Goal: Transaction & Acquisition: Subscribe to service/newsletter

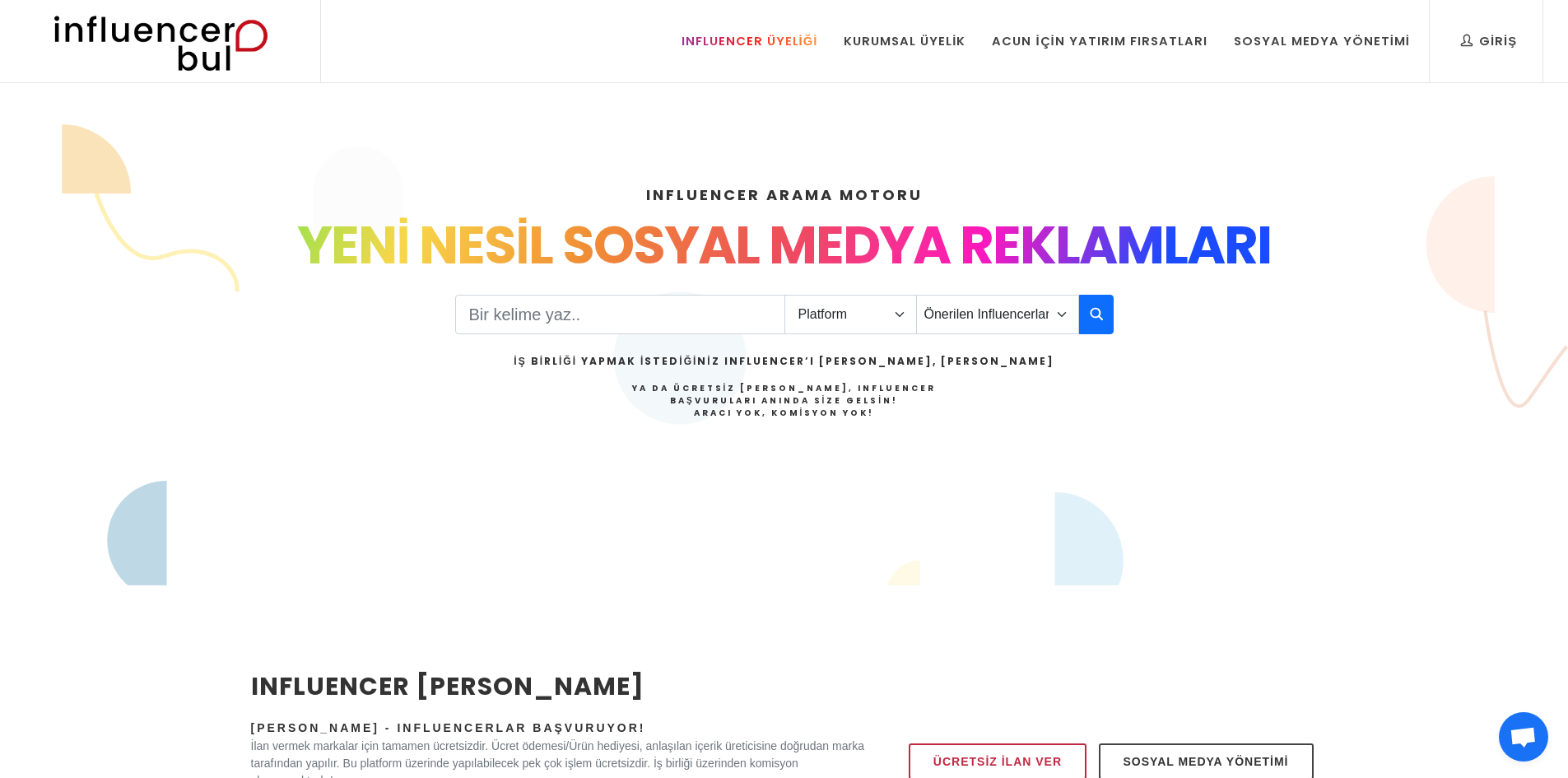
click at [759, 44] on div "Influencer Üyeliği" at bounding box center [750, 41] width 137 height 18
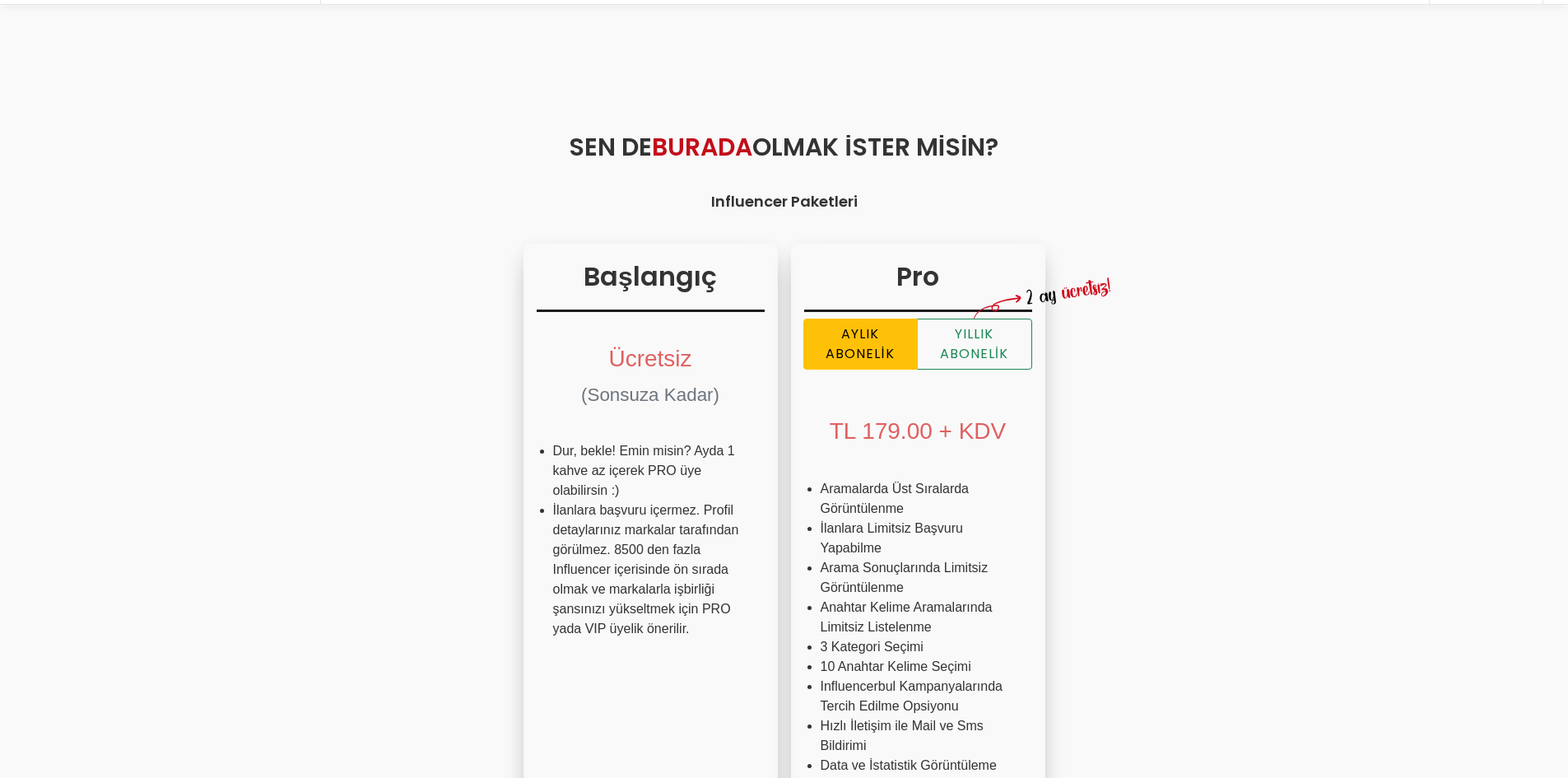
scroll to position [83, 0]
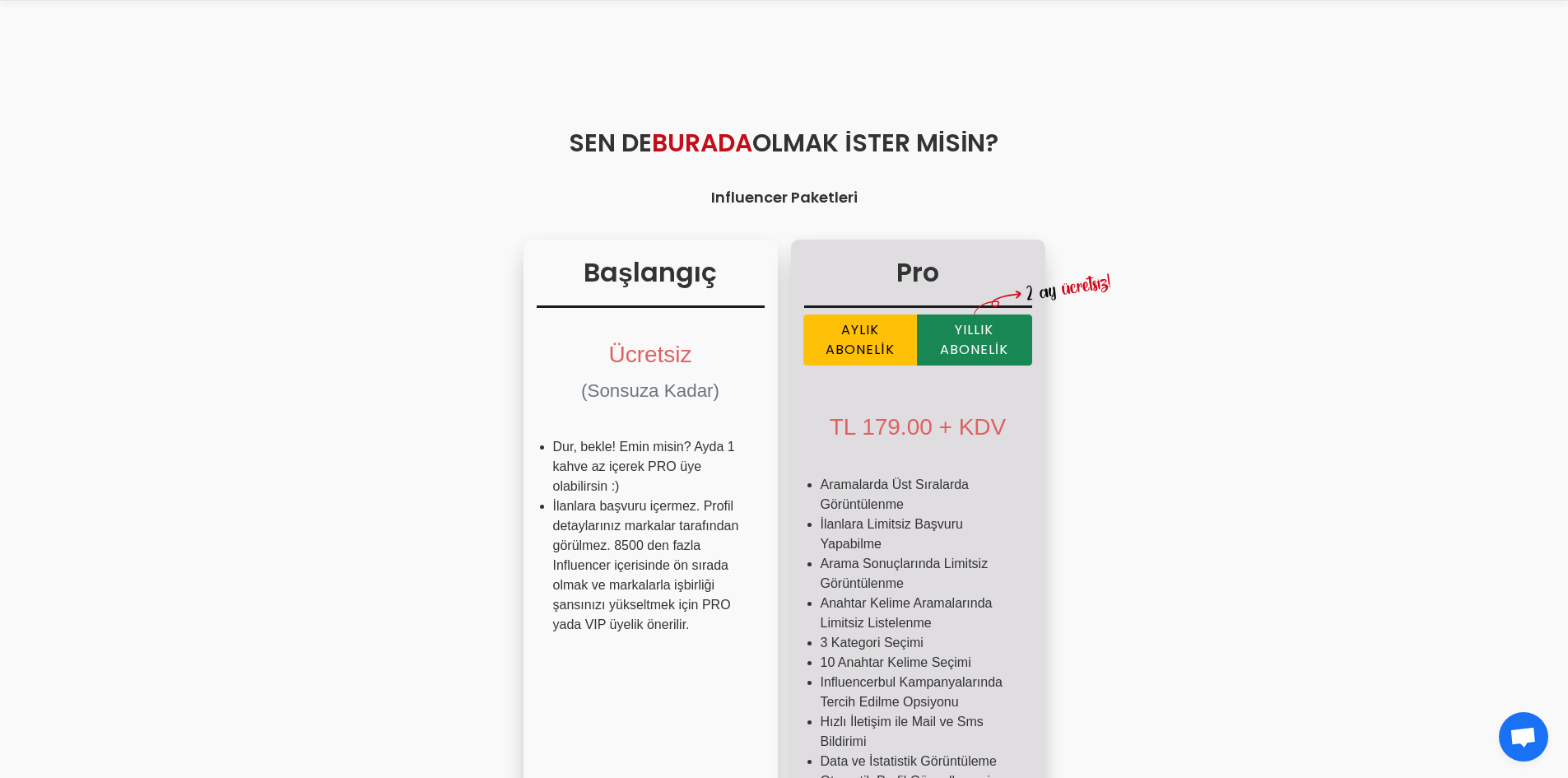
click at [955, 333] on label "Yıllık Abonelik" at bounding box center [975, 339] width 116 height 51
click at [814, 325] on input "Yıllık Abonelik" at bounding box center [809, 319] width 11 height 11
radio input "true"
click at [867, 341] on label "Aylık Abonelik" at bounding box center [860, 339] width 115 height 51
click at [814, 325] on input "Aylık Abonelik" at bounding box center [809, 319] width 11 height 11
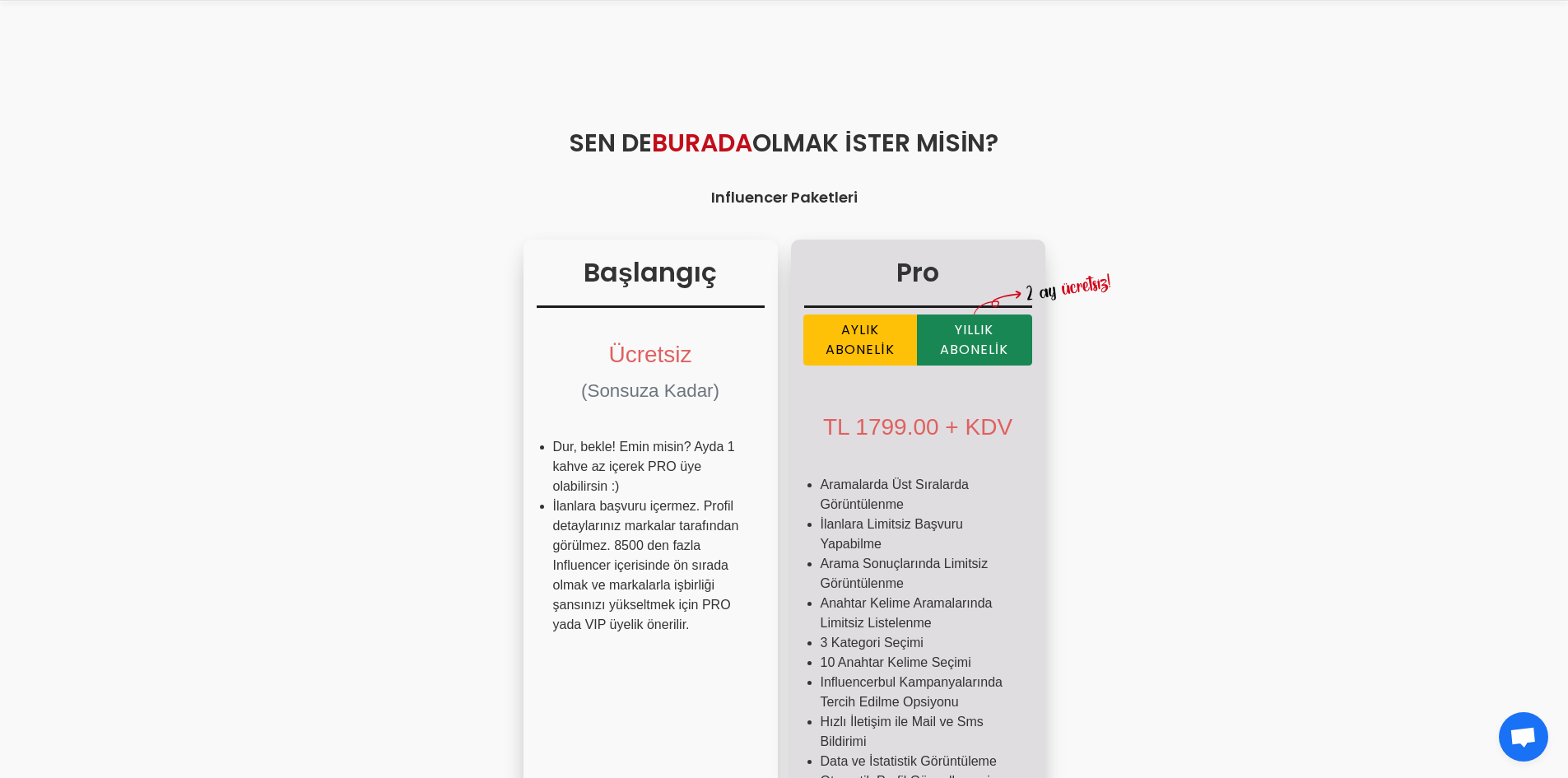
radio input "true"
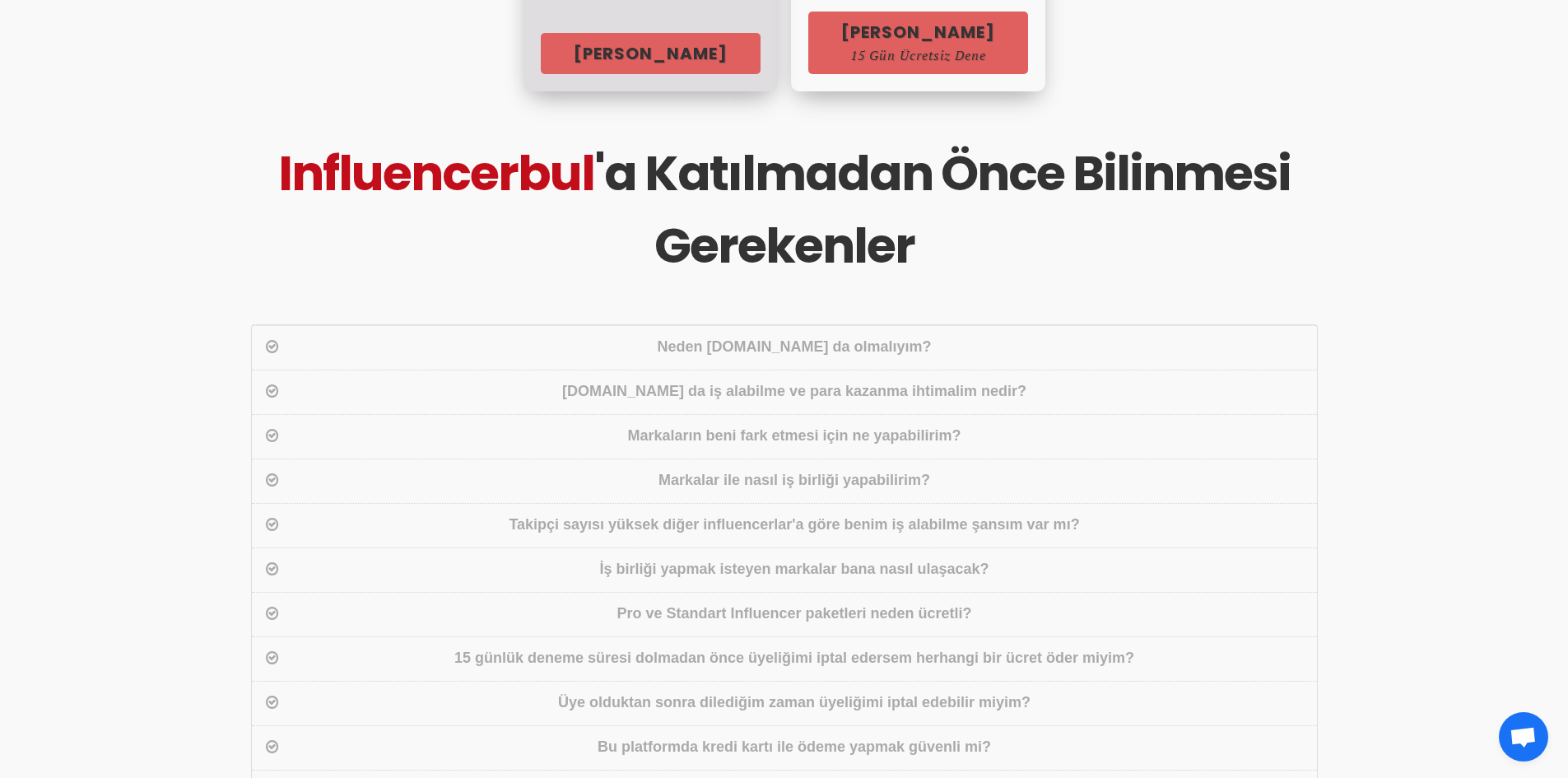
scroll to position [1070, 0]
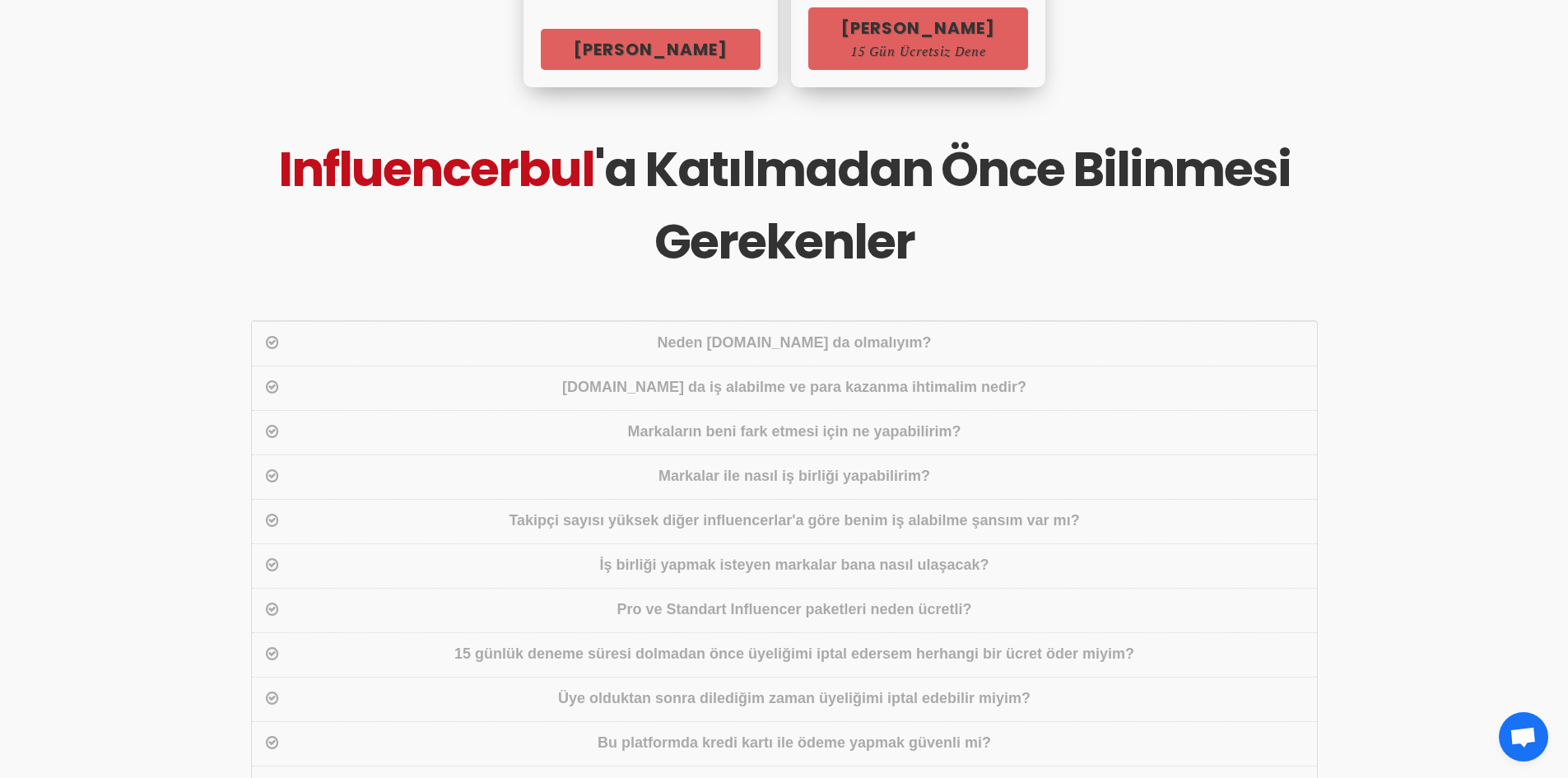
click at [705, 559] on div "İş birliği yapmak isteyen markalar bana nasıl ulaşacak?" at bounding box center [794, 567] width 1025 height 24
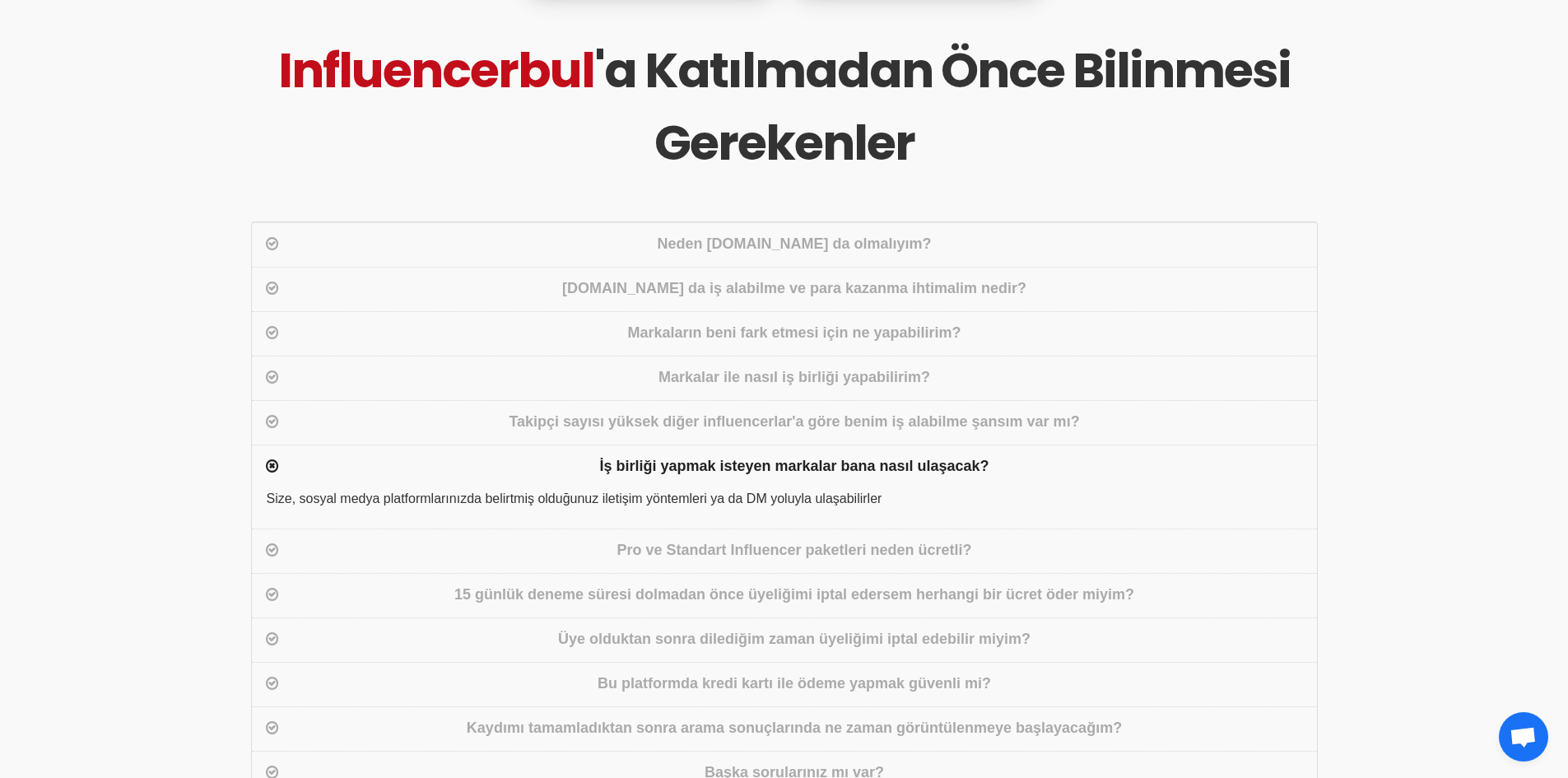
scroll to position [1235, 0]
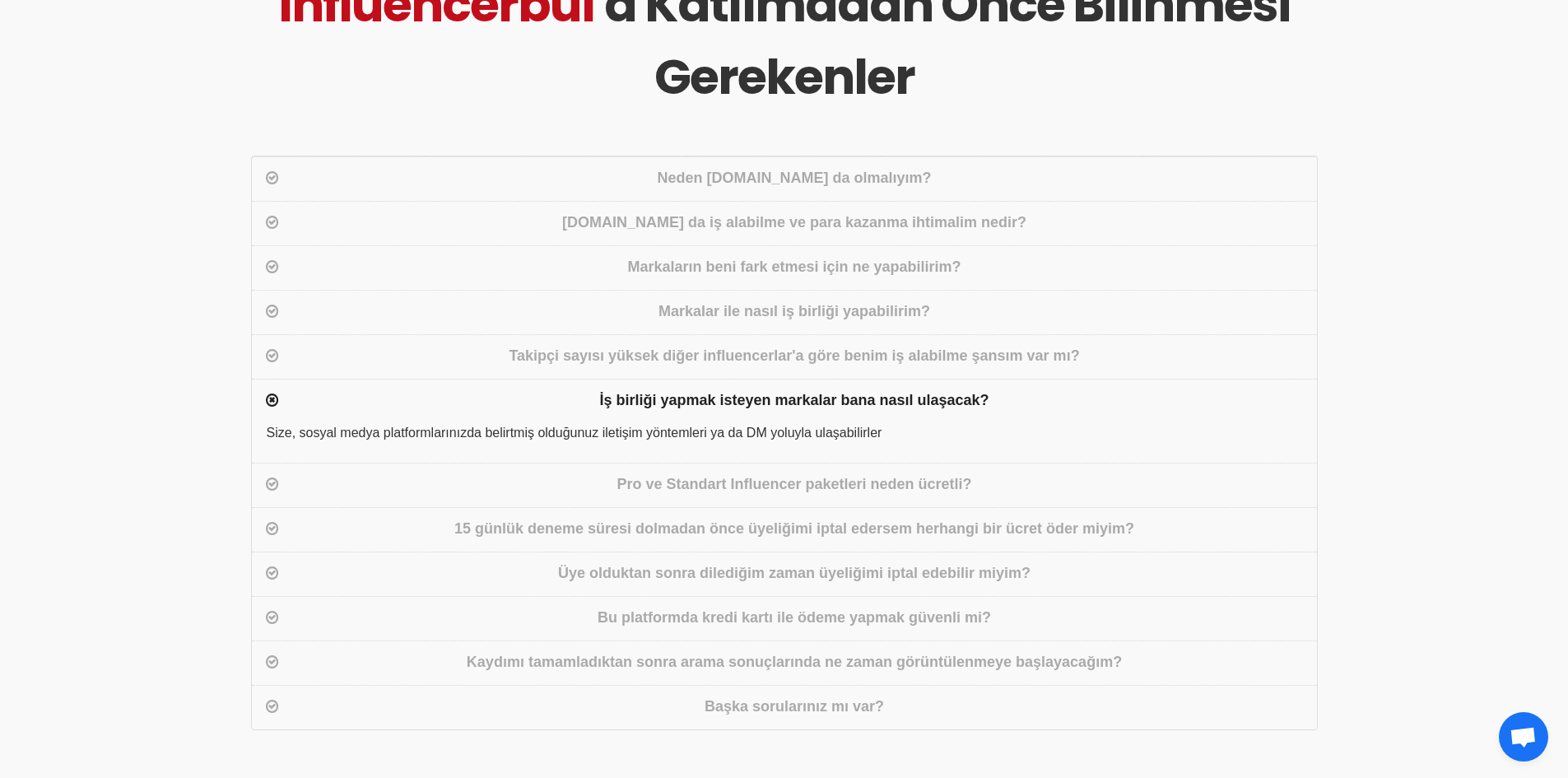
click at [723, 360] on div "Takipçi sayısı yüksek diğer influencerlar'a göre benim iş alabilme şansım var m…" at bounding box center [794, 357] width 1025 height 24
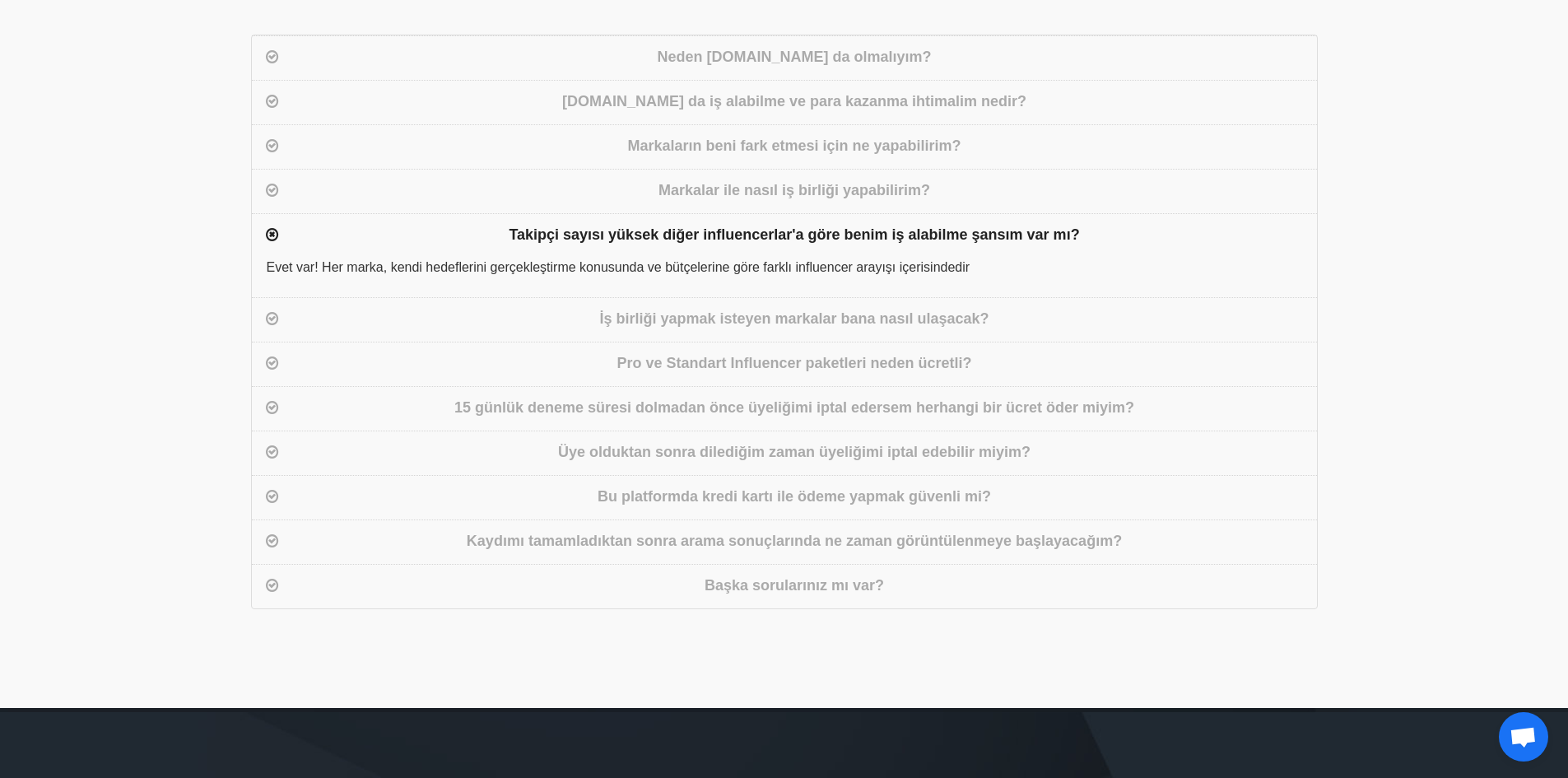
scroll to position [1399, 0]
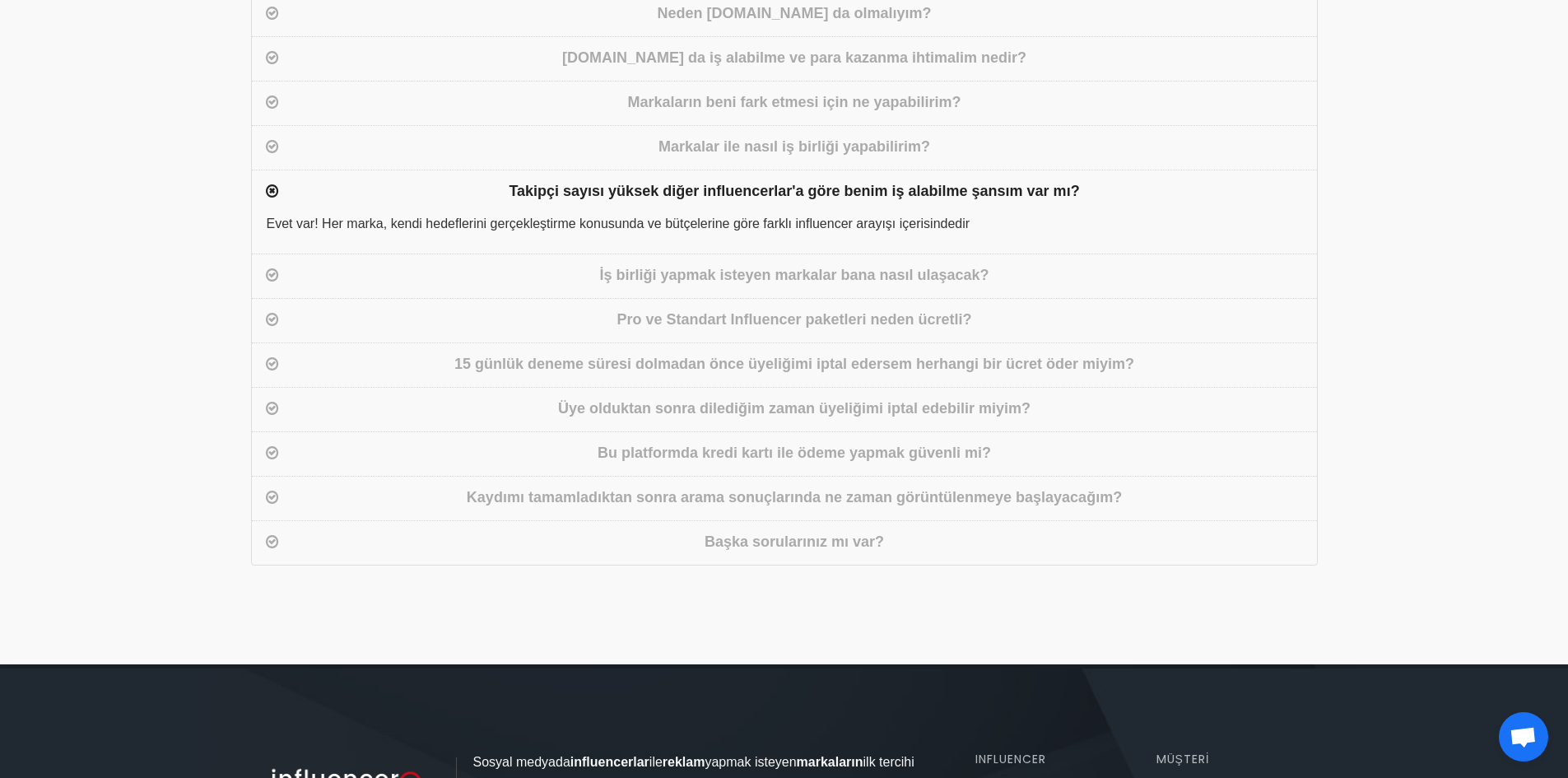
click at [710, 482] on div "Kaydımı tamamladıktan sonra arama sonuçlarında ne zaman görüntülenmeye başlayac…" at bounding box center [784, 498] width 1065 height 45
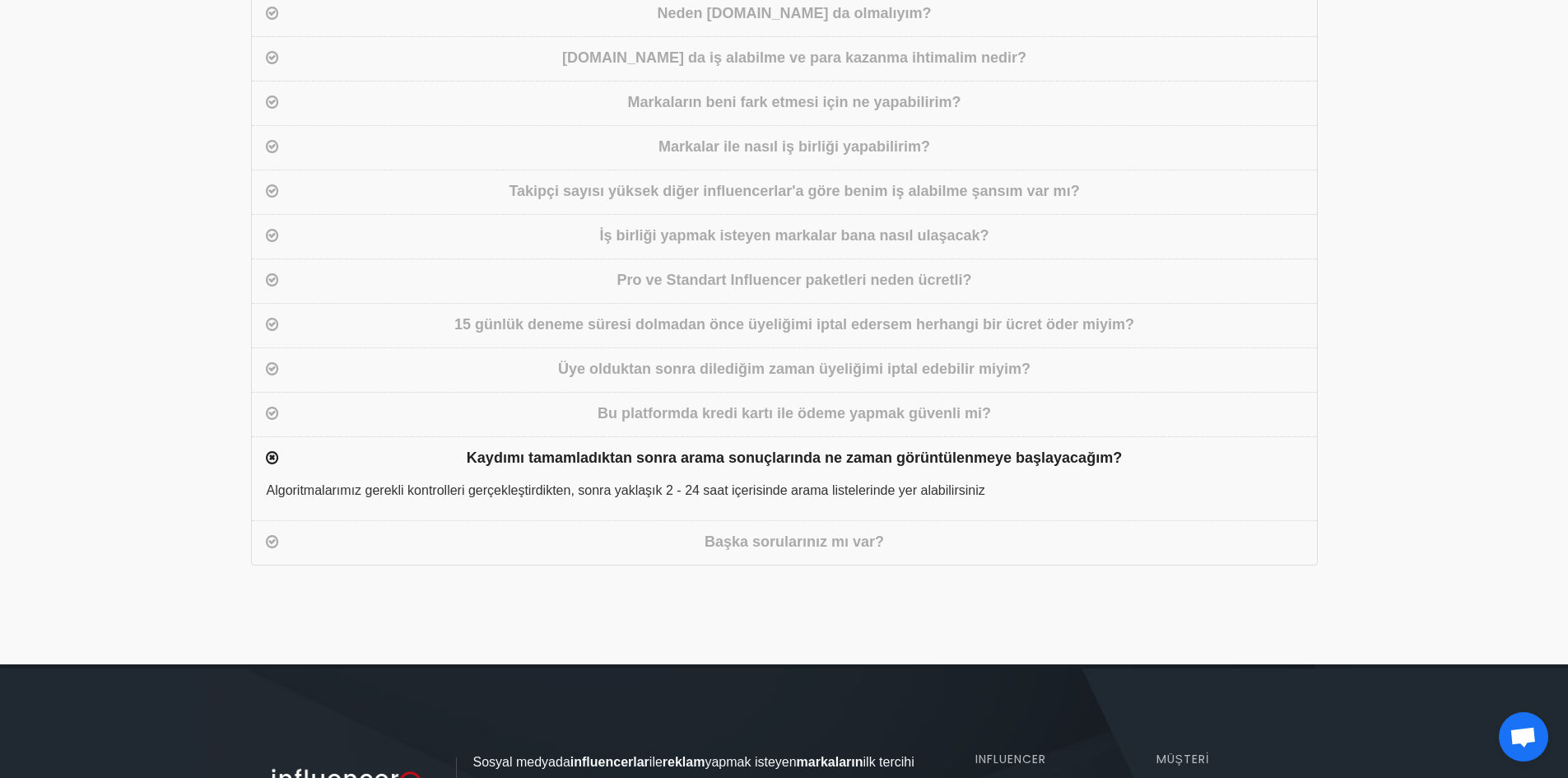
click at [822, 555] on div "Başka sorularınız mı var?" at bounding box center [794, 543] width 1025 height 24
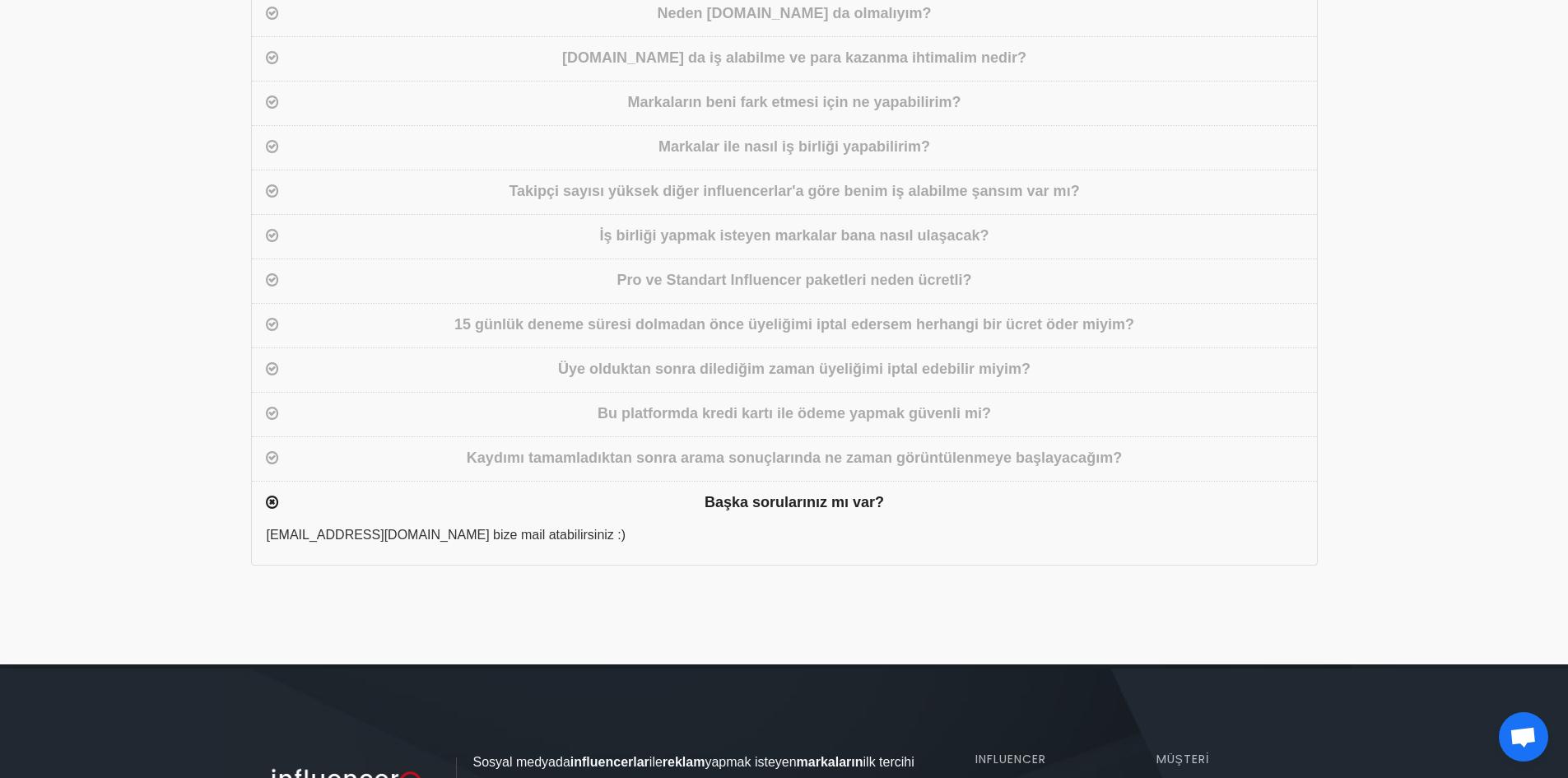
click at [738, 331] on div "15 günlük deneme süresi dolmadan önce üyeliğimi iptal edersem herhangi bir ücre…" at bounding box center [794, 326] width 1025 height 24
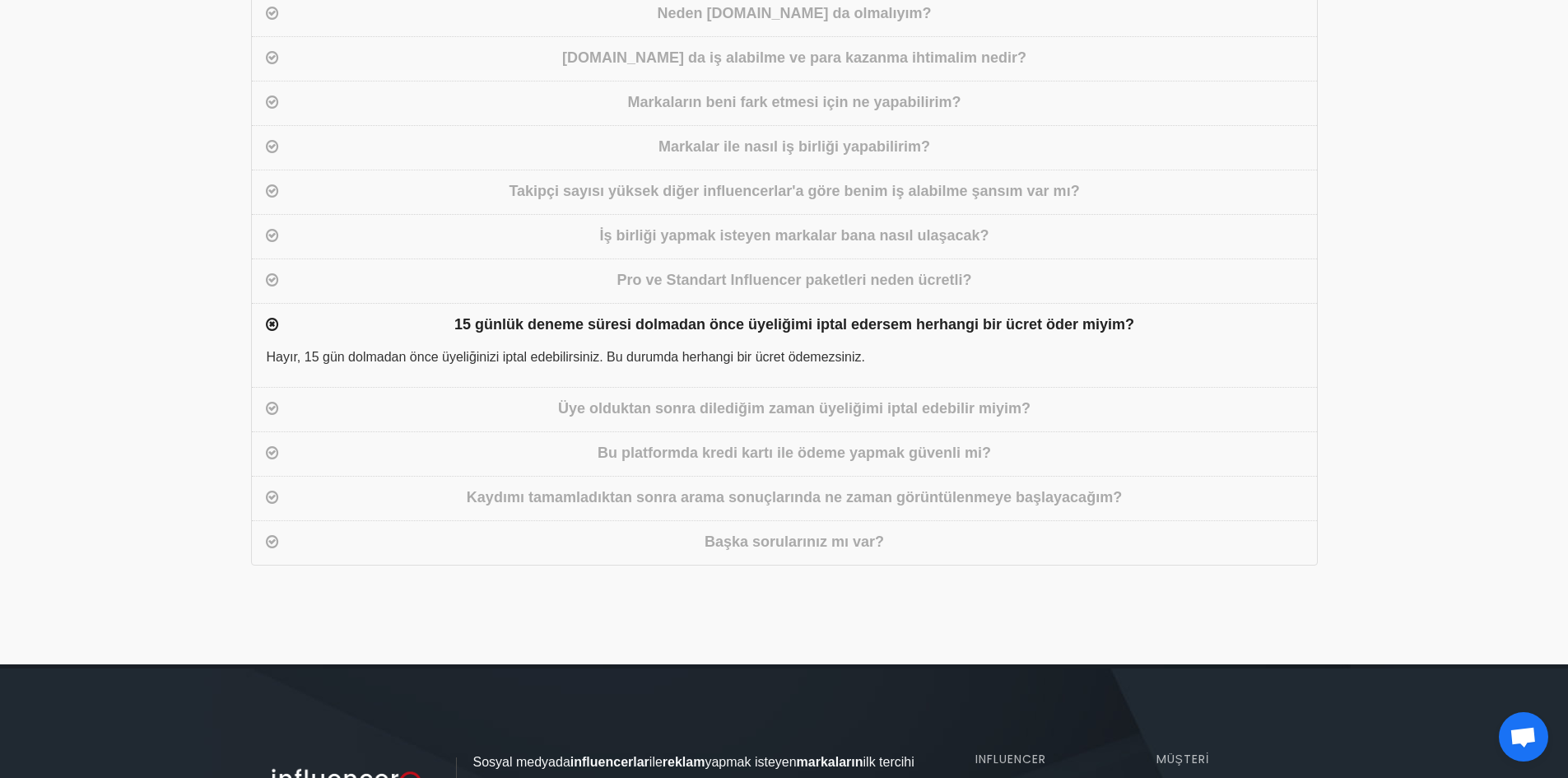
click at [750, 240] on div "İş birliği yapmak isteyen markalar bana nasıl ulaşacak?" at bounding box center [794, 236] width 1025 height 24
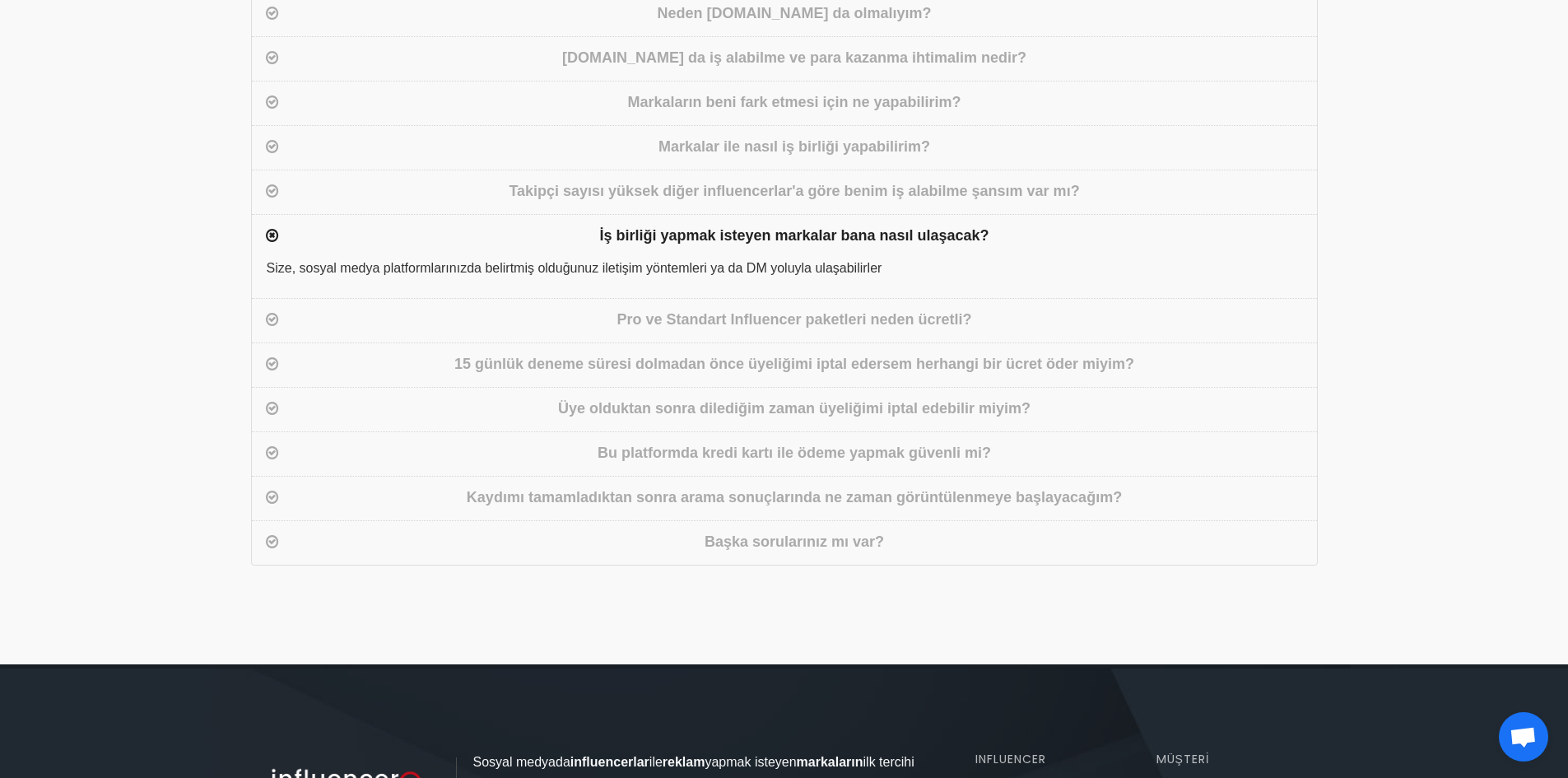
click at [745, 318] on div "Pro ve Standart Influencer paketleri neden ücretli?" at bounding box center [794, 321] width 1025 height 24
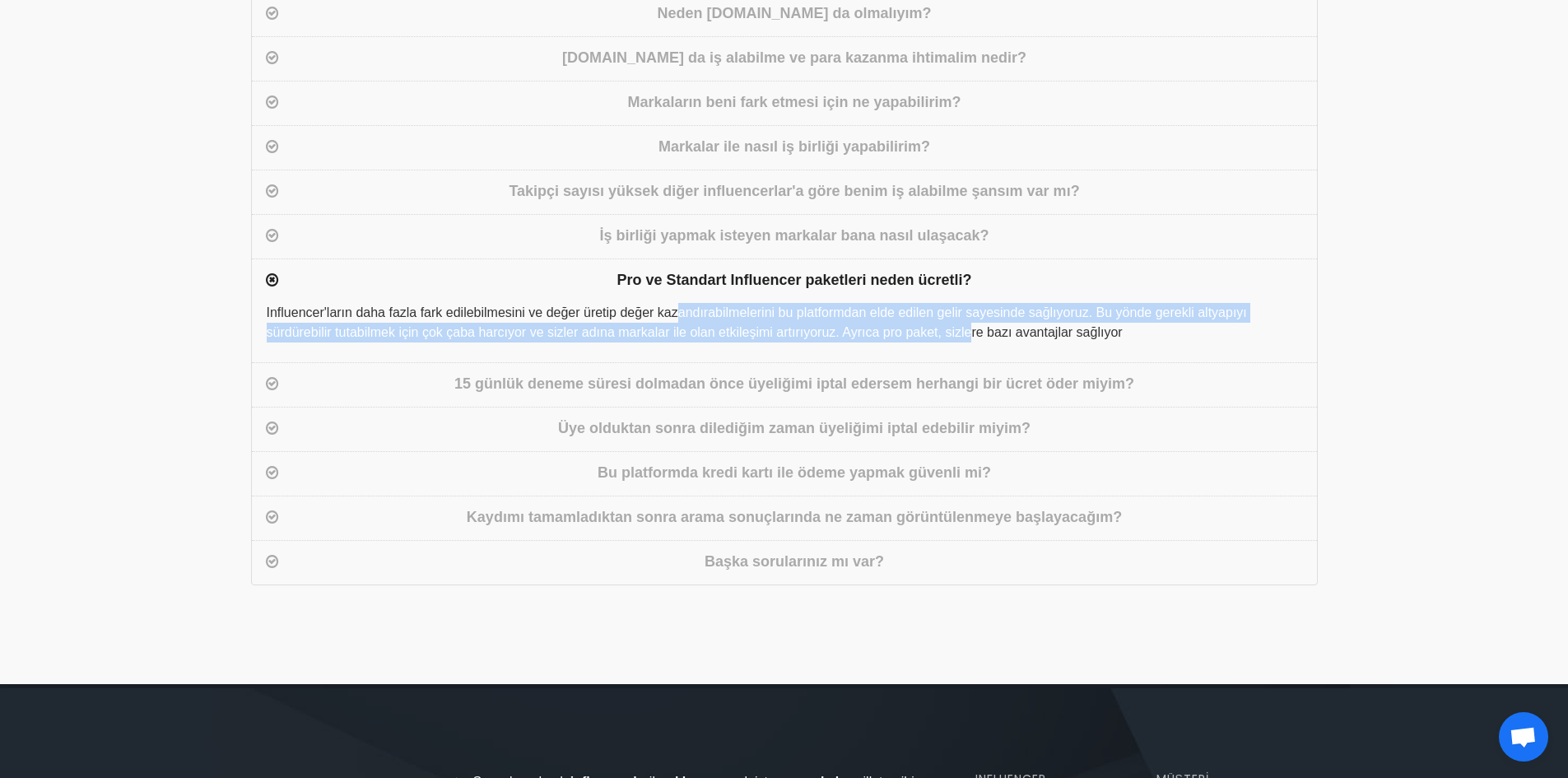
drag, startPoint x: 530, startPoint y: 310, endPoint x: 834, endPoint y: 333, distance: 304.9
click at [834, 333] on div "Influencer'ların daha fazla fark edilebilmesini ve değer üretip değer kazandıra…" at bounding box center [784, 332] width 1065 height 59
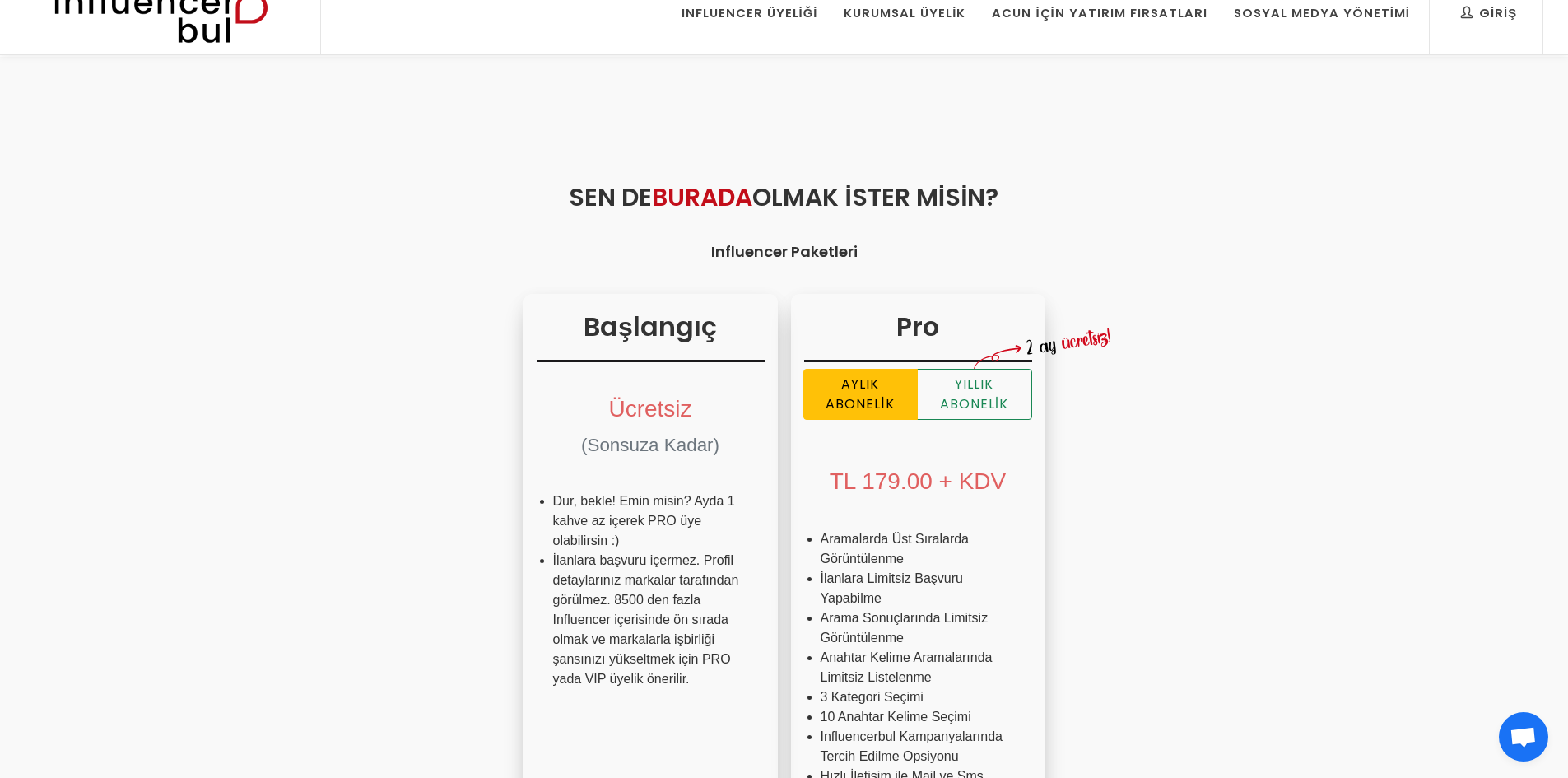
scroll to position [0, 0]
